Goal: Task Accomplishment & Management: Use online tool/utility

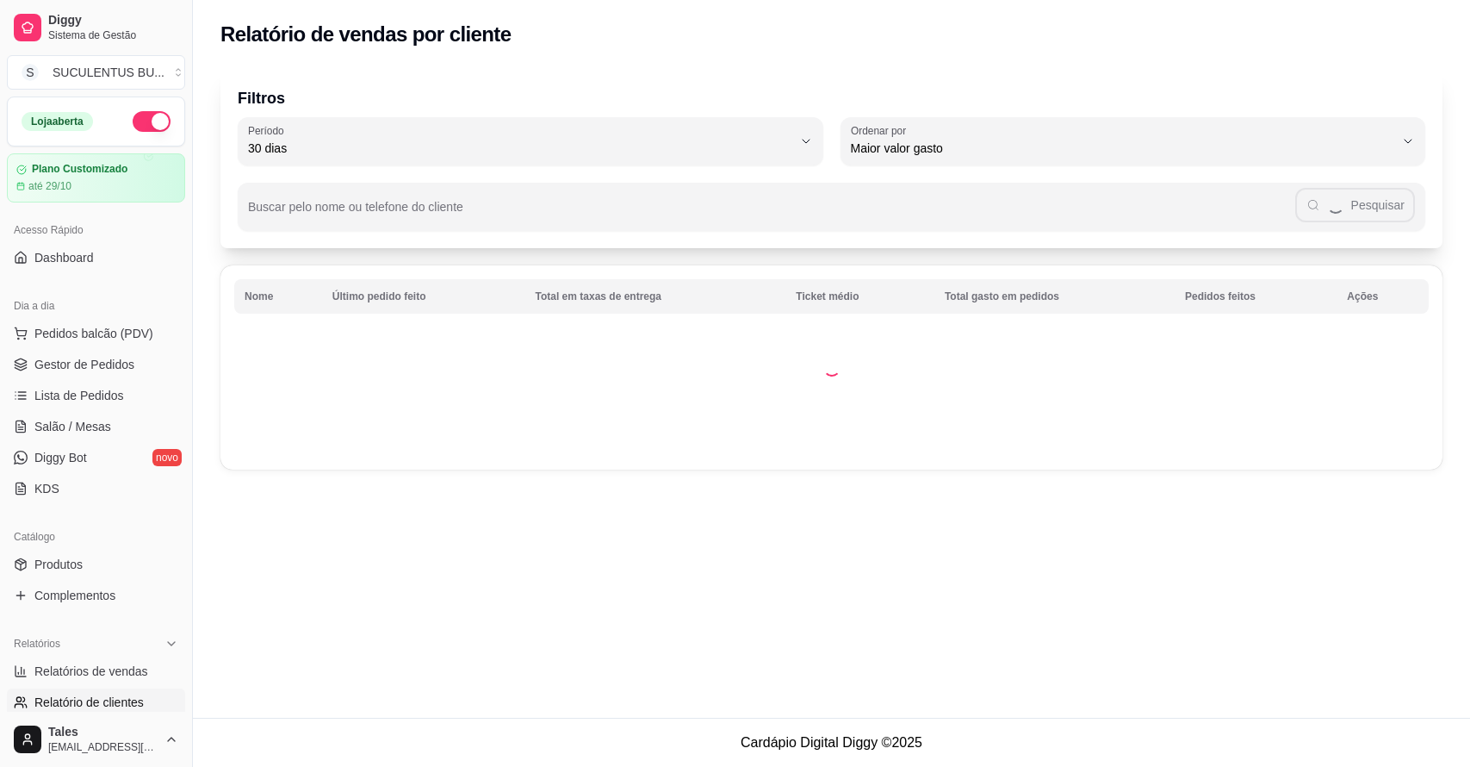
select select "30"
select select "HIGHEST_TOTAL_SPENT_WITH_ORDERS"
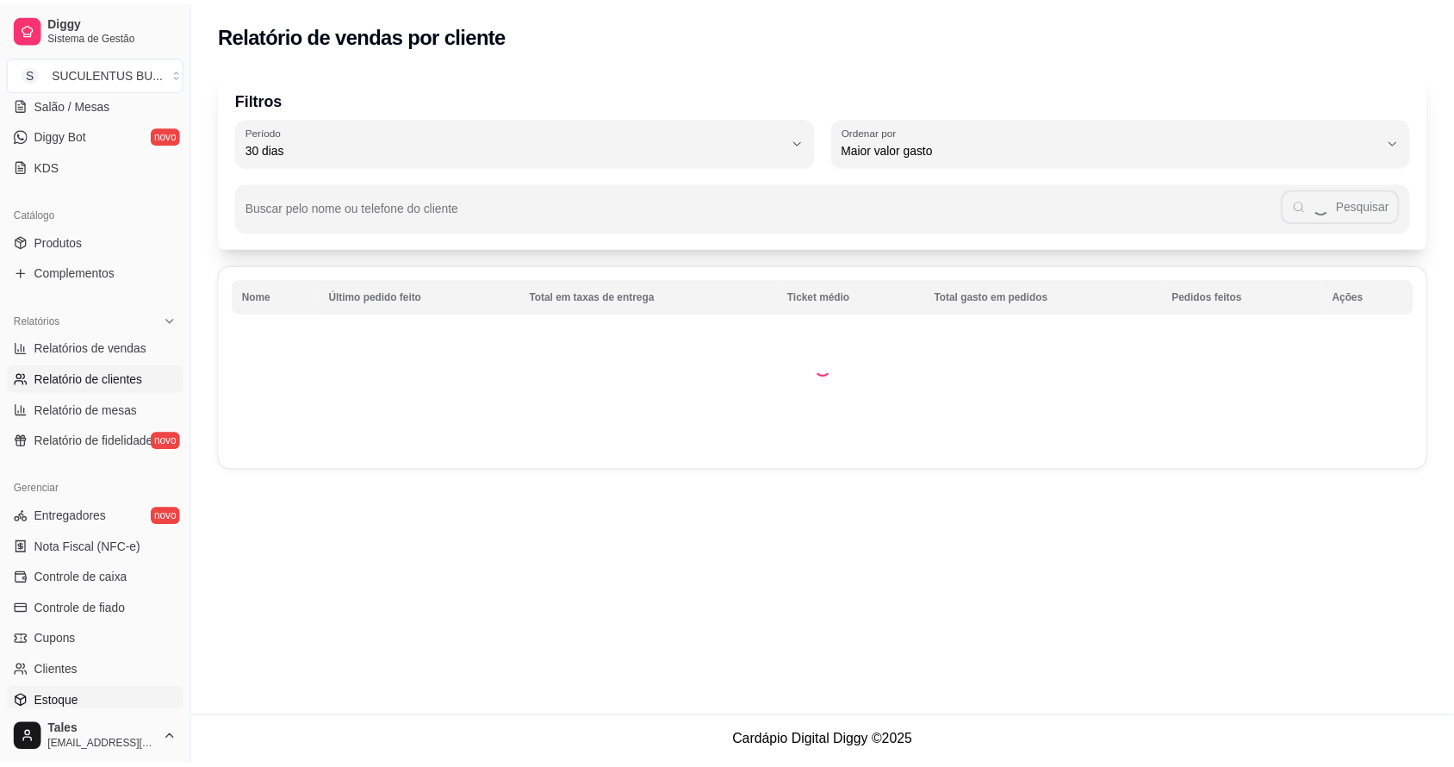
scroll to position [431, 0]
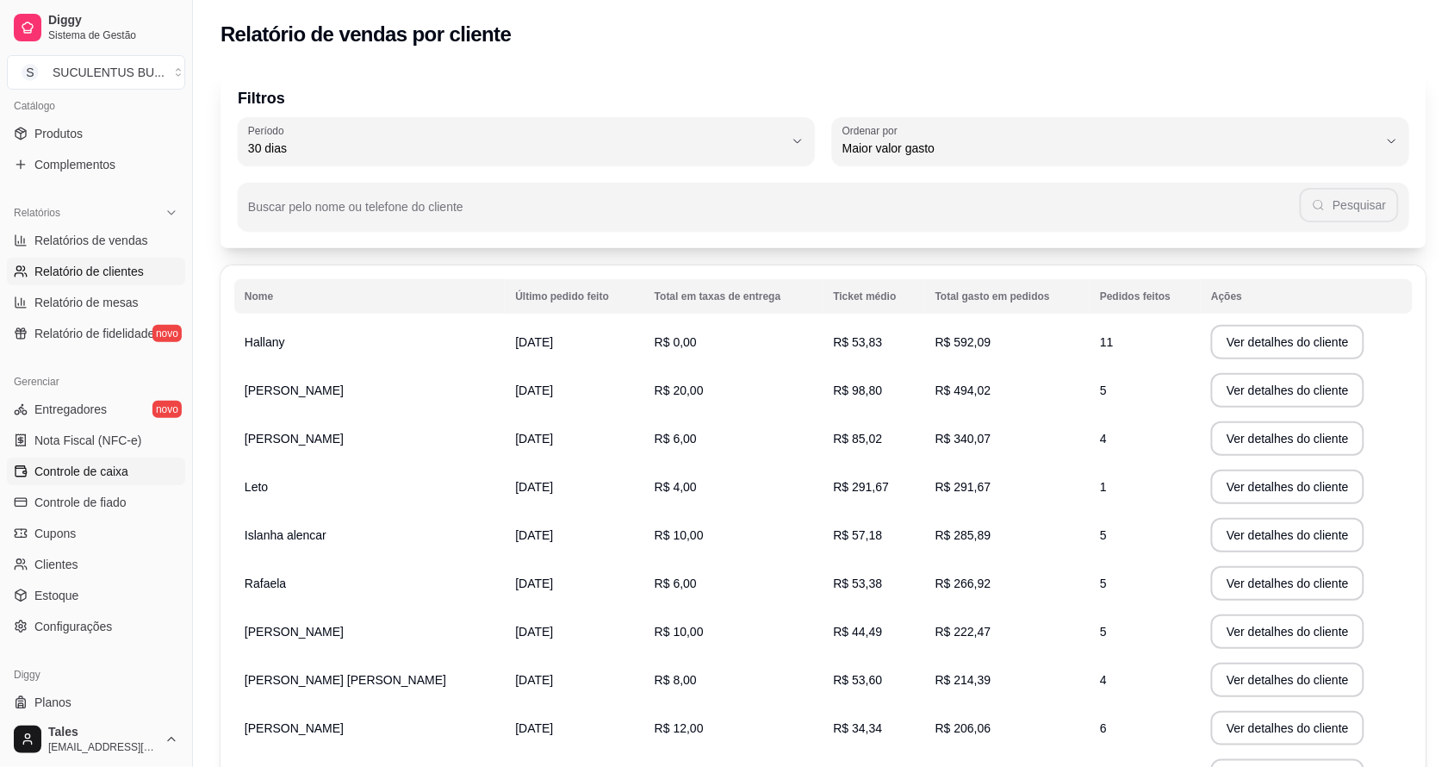
click at [90, 459] on link "Controle de caixa" at bounding box center [96, 471] width 178 height 28
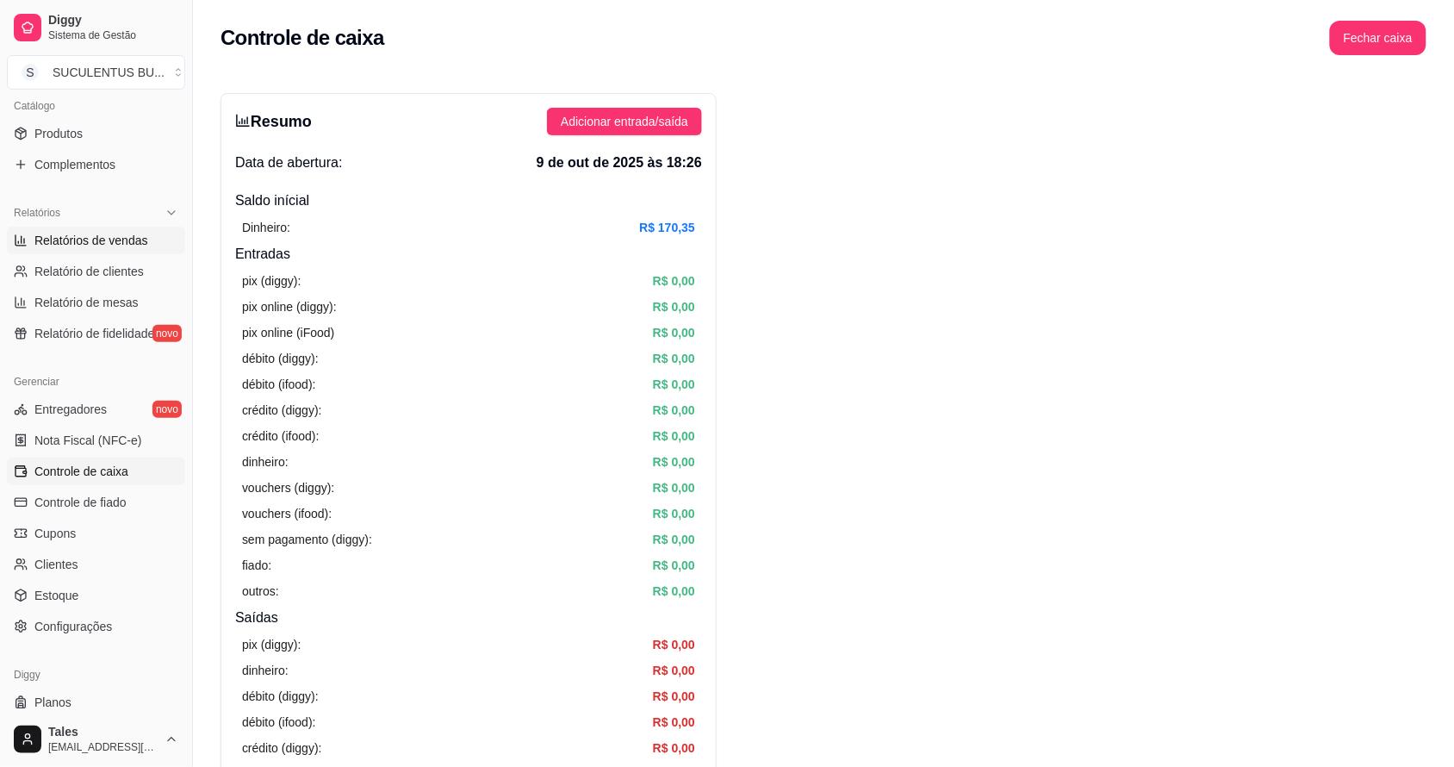
scroll to position [108, 0]
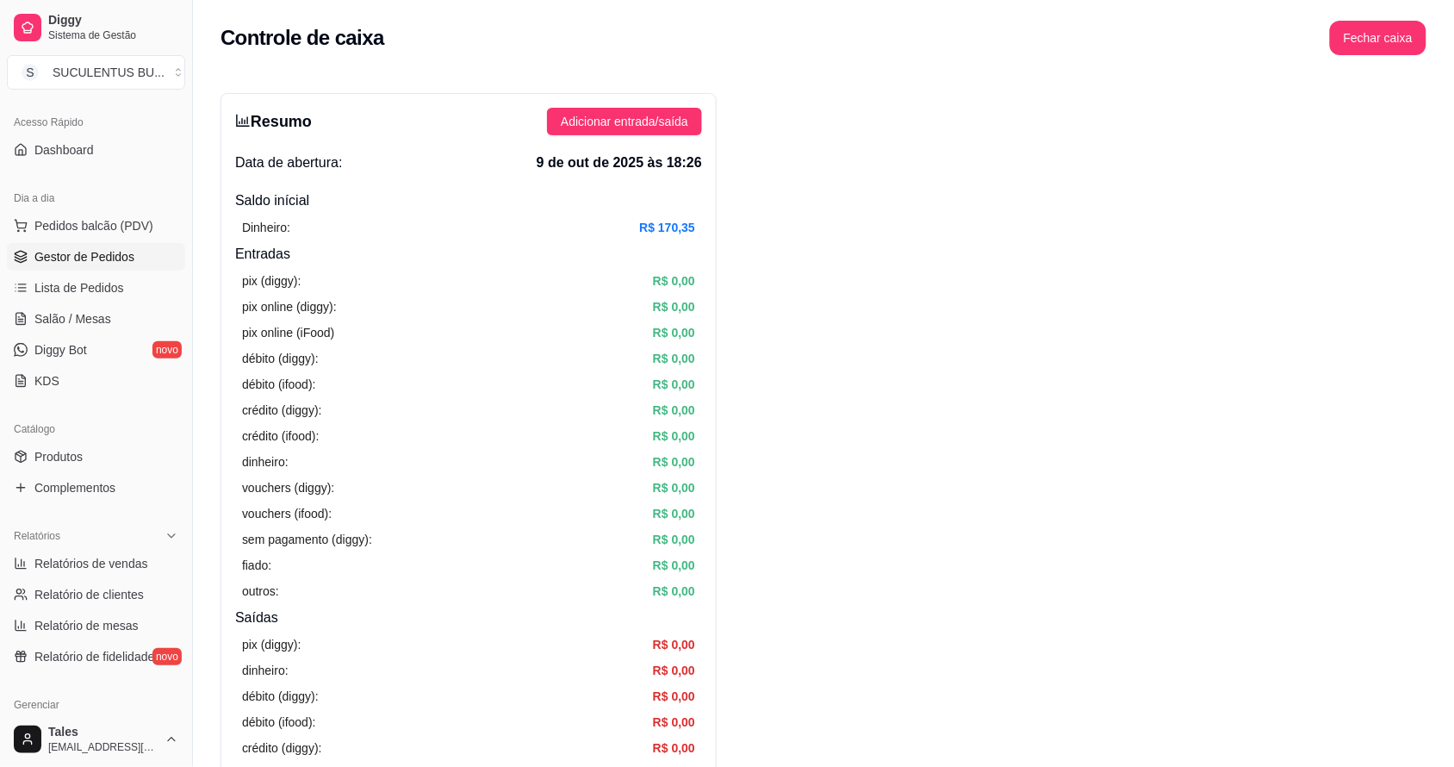
click at [143, 257] on link "Gestor de Pedidos" at bounding box center [96, 257] width 178 height 28
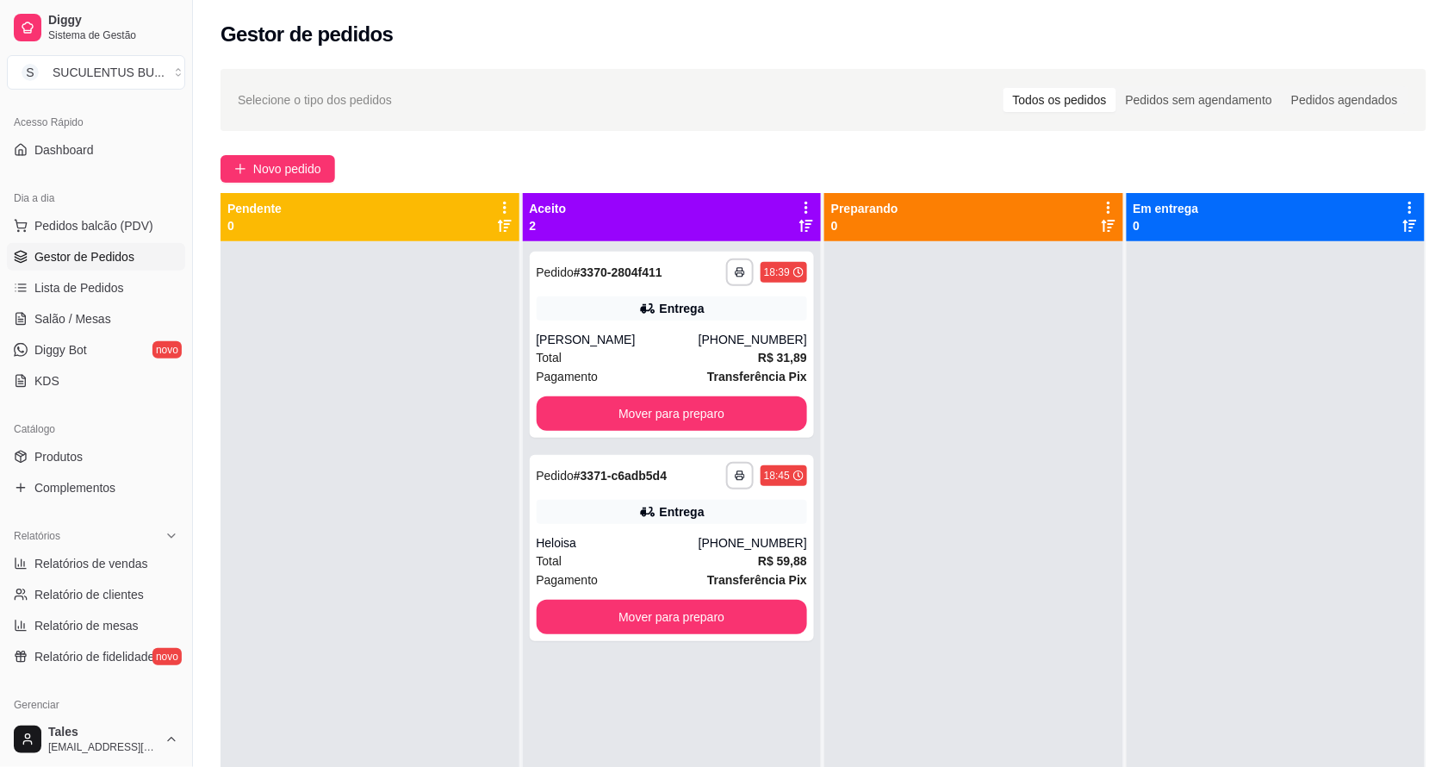
drag, startPoint x: 143, startPoint y: 257, endPoint x: 145, endPoint y: 267, distance: 10.5
drag, startPoint x: 145, startPoint y: 267, endPoint x: 952, endPoint y: 393, distance: 816.8
click at [952, 393] on div at bounding box center [973, 624] width 299 height 767
click at [750, 416] on button "Mover para preparo" at bounding box center [672, 413] width 271 height 34
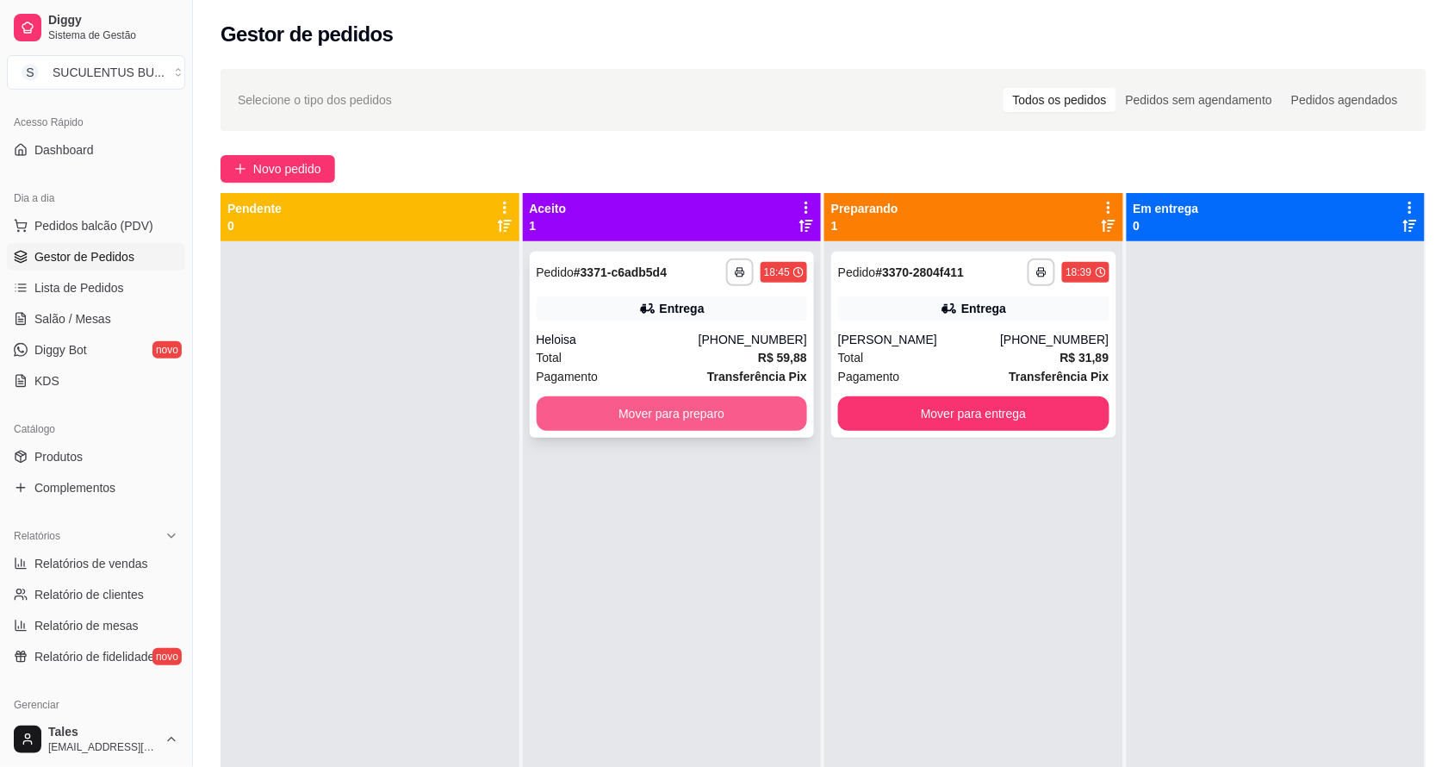
click at [730, 401] on button "Mover para preparo" at bounding box center [672, 413] width 271 height 34
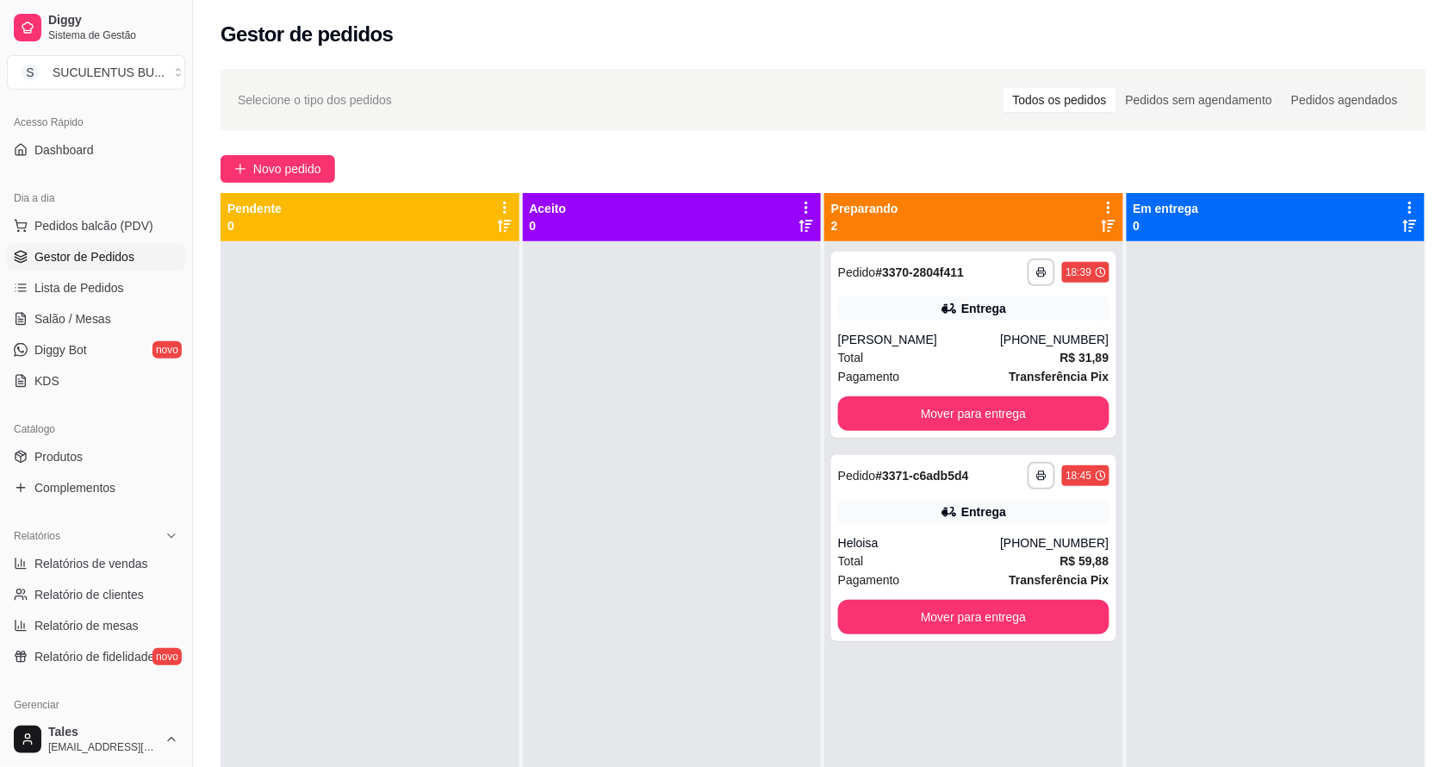
drag, startPoint x: 631, startPoint y: 762, endPoint x: 638, endPoint y: 781, distance: 20.2
click at [638, 766] on html "**********" at bounding box center [727, 383] width 1454 height 767
